Goal: Task Accomplishment & Management: Manage account settings

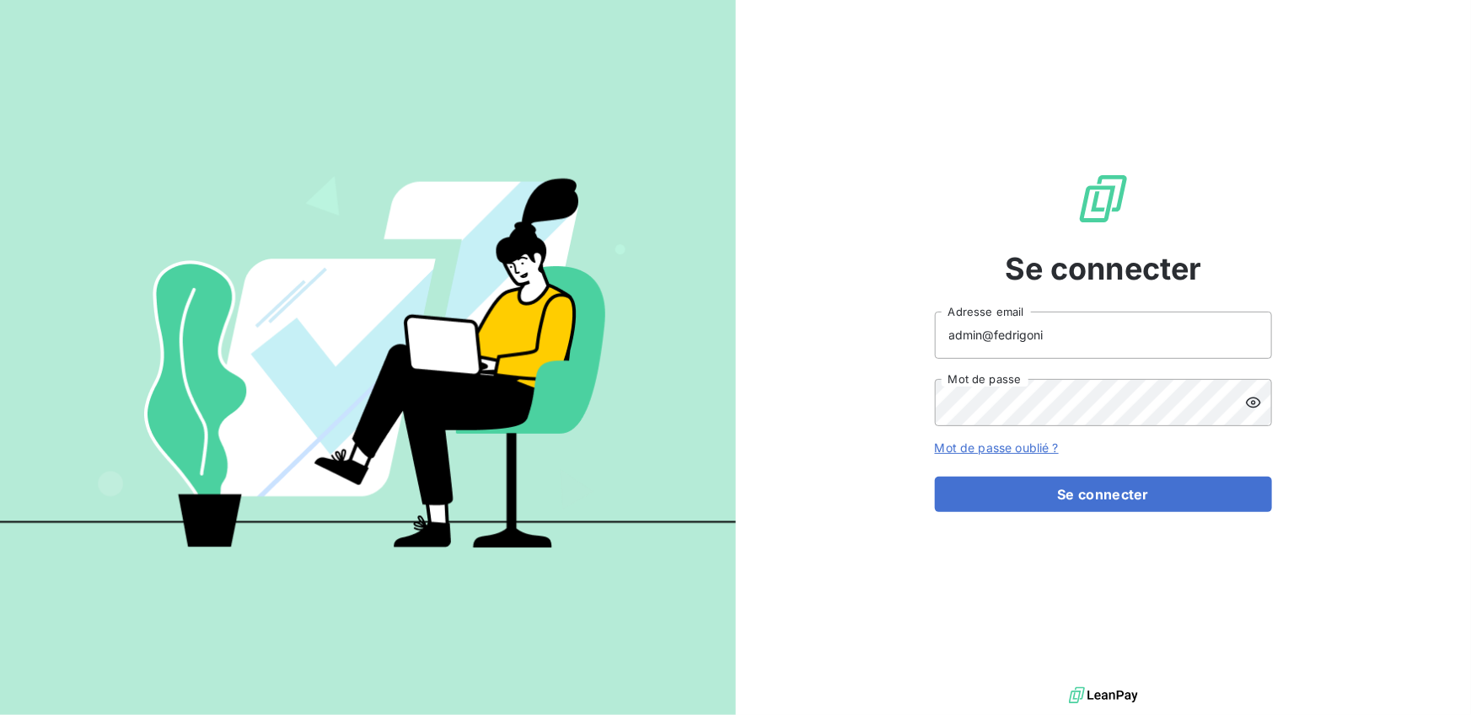
click at [1058, 356] on input "admin@fedrigoni" at bounding box center [1103, 335] width 337 height 47
type input "admin@groupehdc"
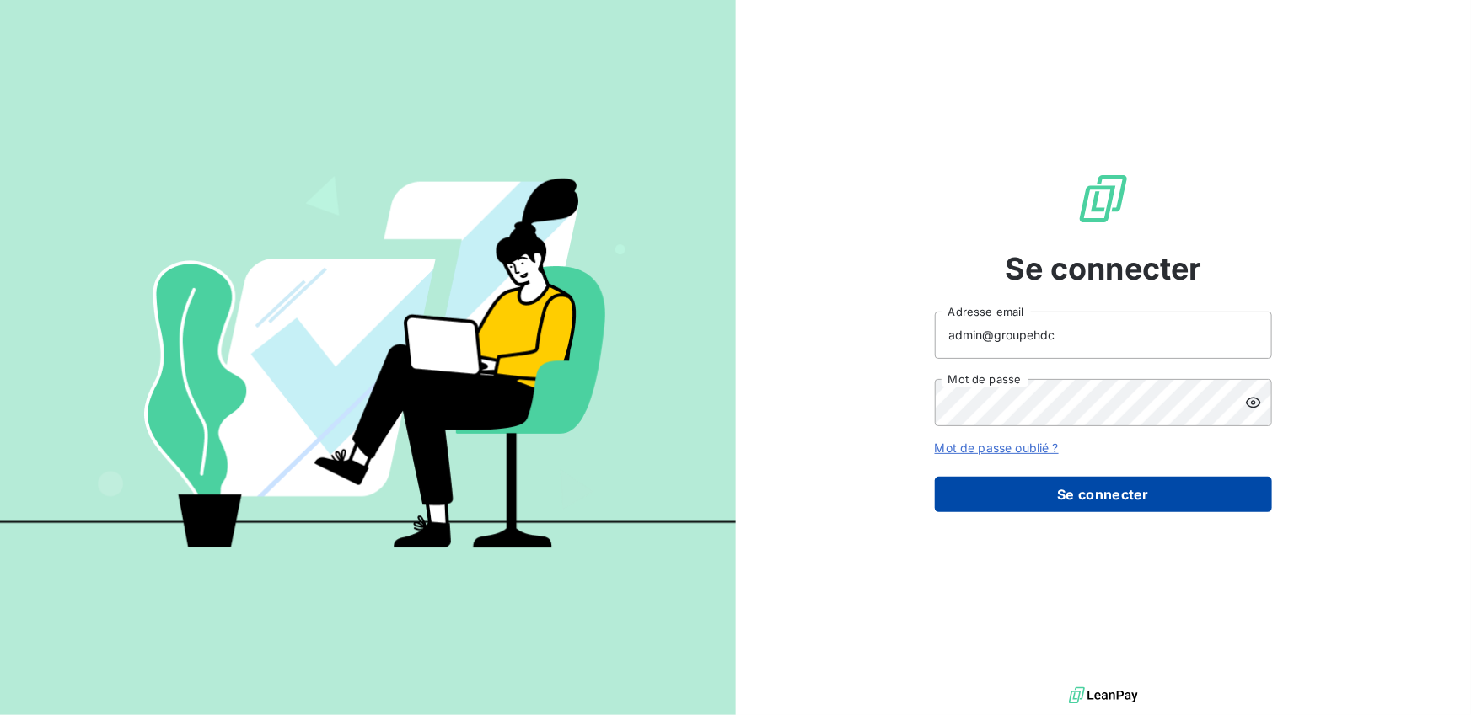
click at [1046, 507] on button "Se connecter" at bounding box center [1103, 494] width 337 height 35
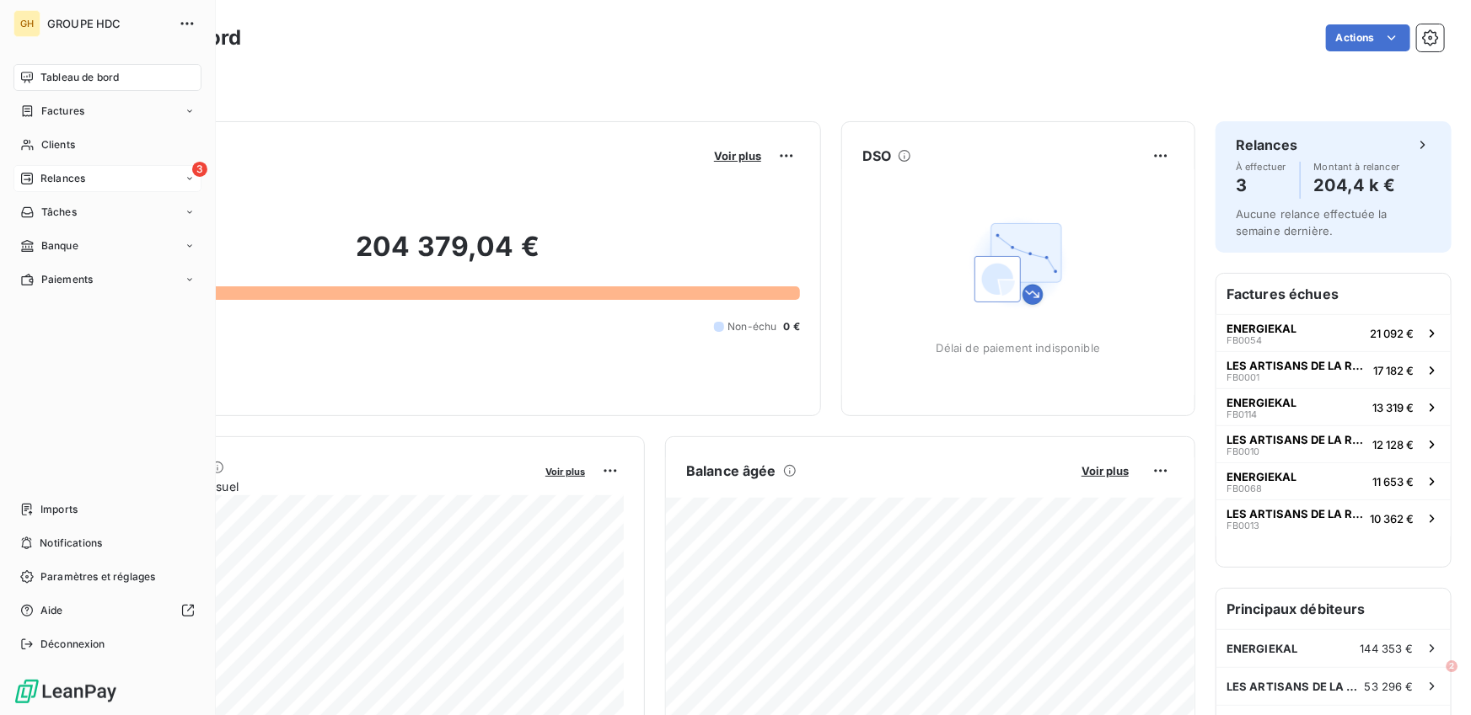
click at [83, 173] on span "Relances" at bounding box center [62, 178] width 45 height 15
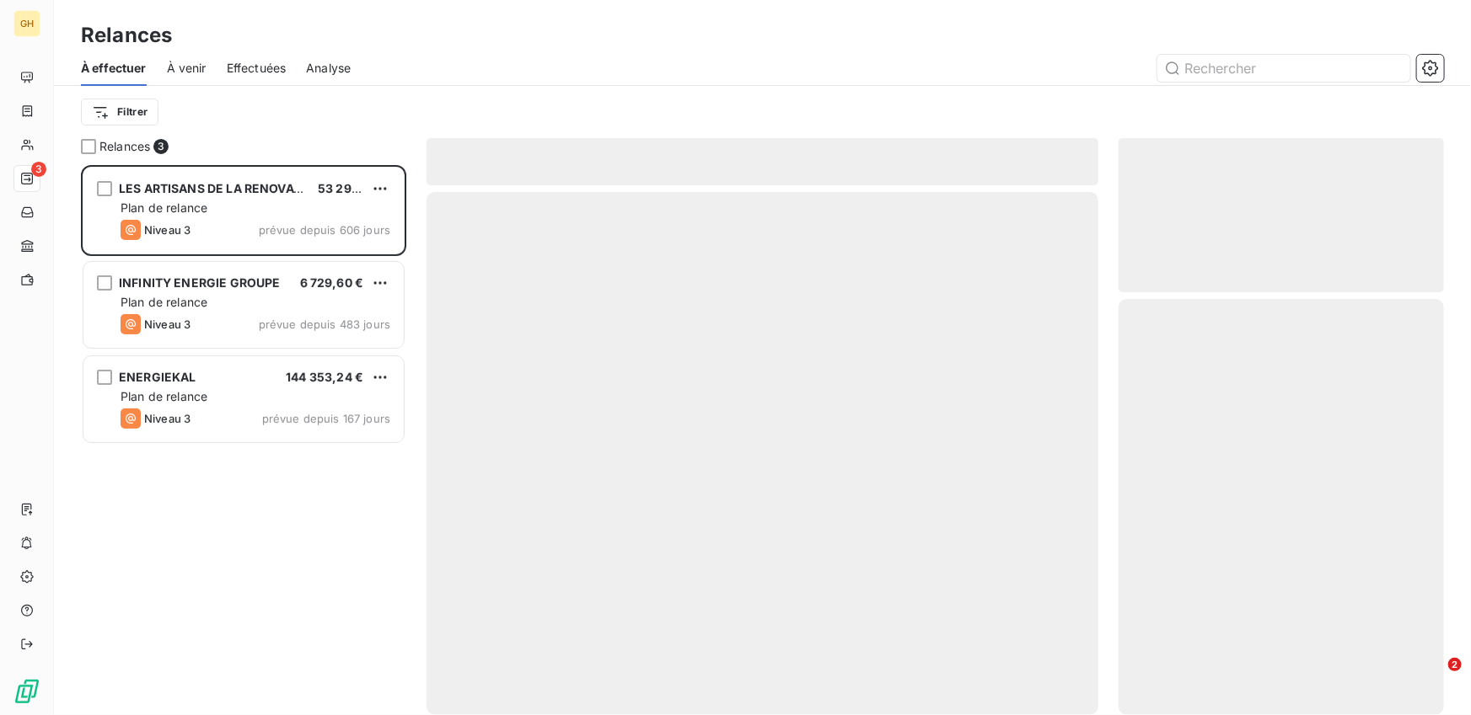
scroll to position [550, 325]
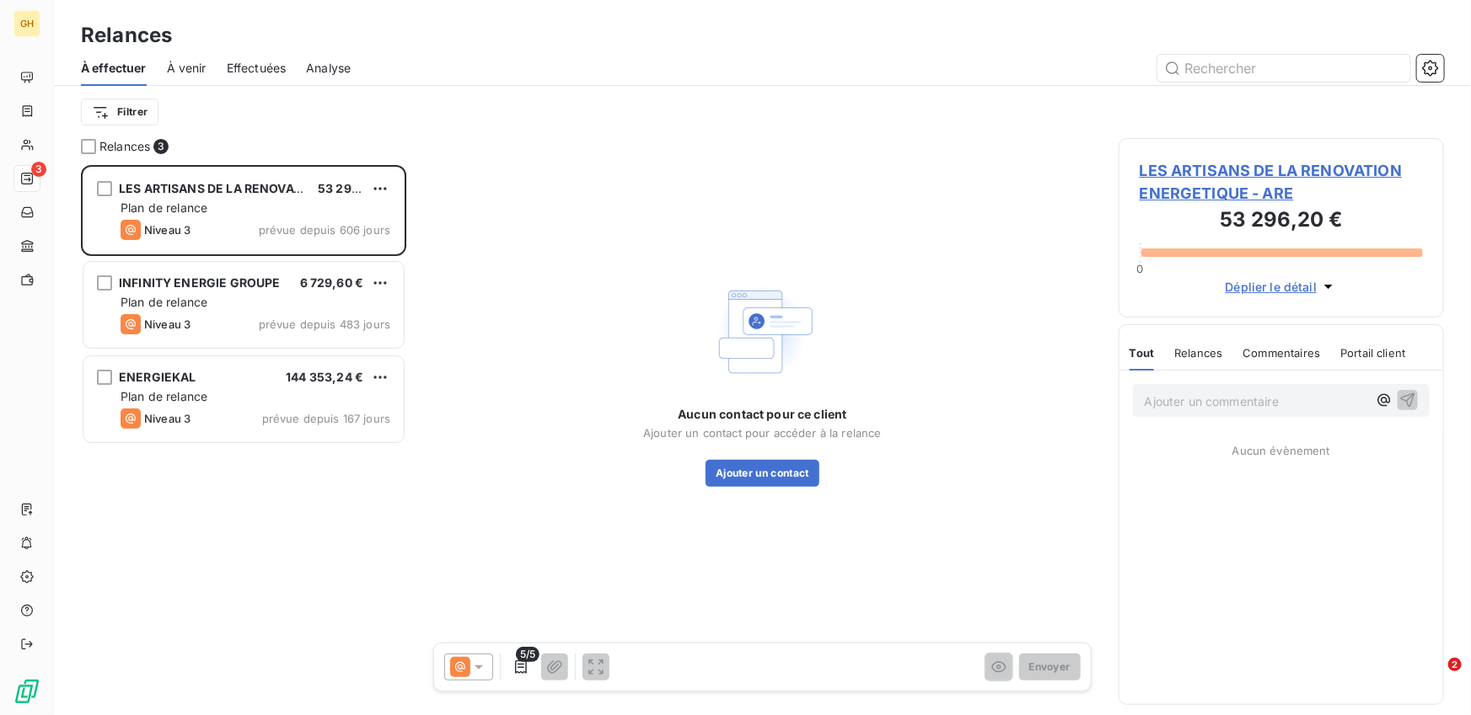
click at [251, 65] on span "Effectuées" at bounding box center [257, 68] width 60 height 17
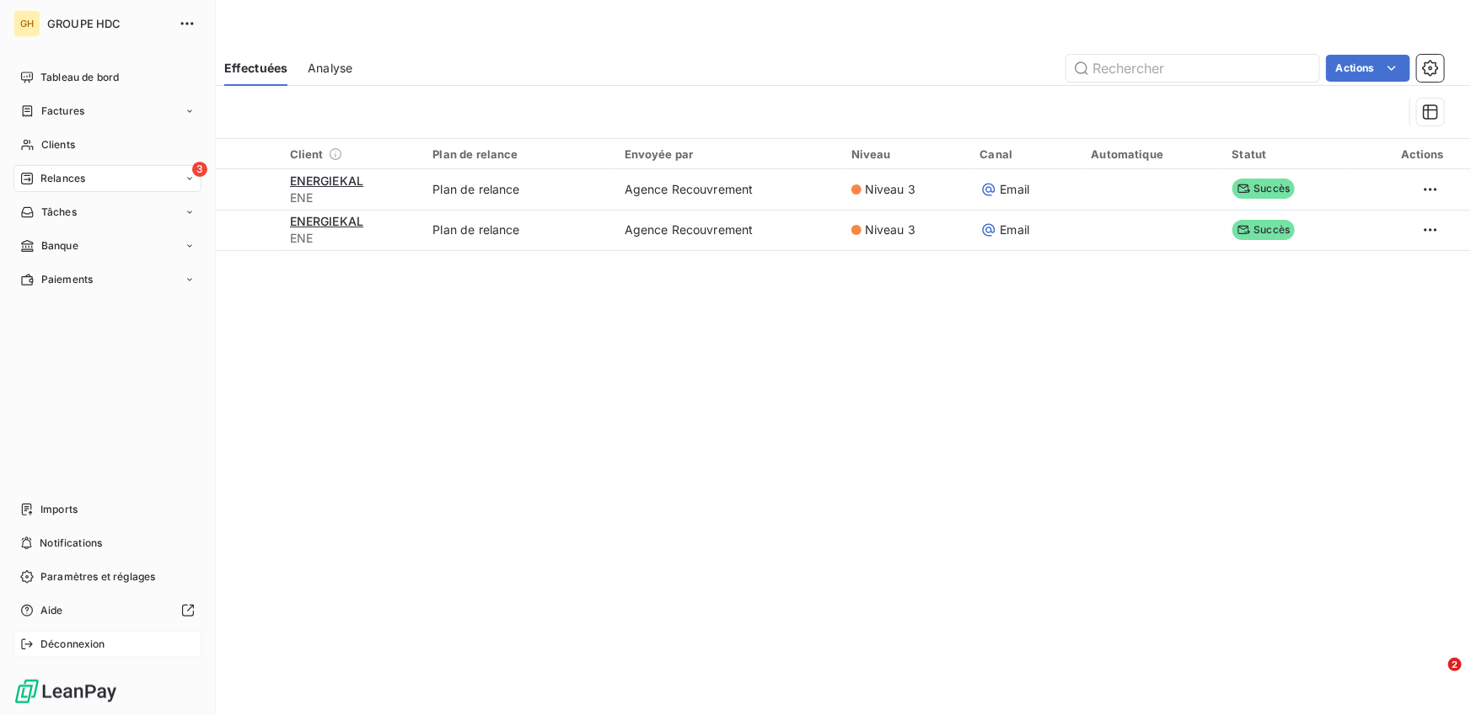
click at [34, 638] on div "Déconnexion" at bounding box center [107, 644] width 188 height 27
